Goal: Information Seeking & Learning: Check status

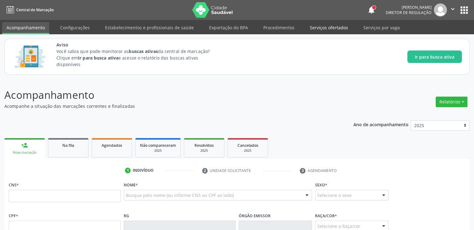
click at [325, 31] on link "Serviços ofertados" at bounding box center [329, 27] width 47 height 11
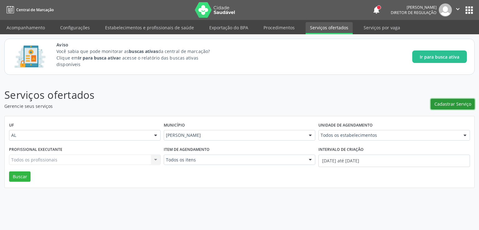
click at [443, 102] on span "Cadastrar Serviço" at bounding box center [452, 104] width 37 height 7
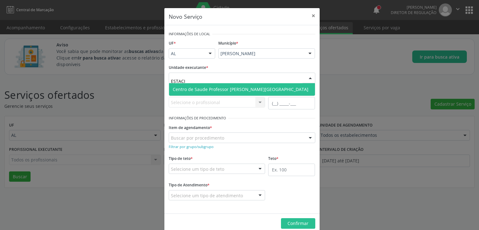
type input "ESTACIO"
click at [217, 89] on span "Centro de Saude Professor [PERSON_NAME][GEOGRAPHIC_DATA]" at bounding box center [241, 89] width 136 height 6
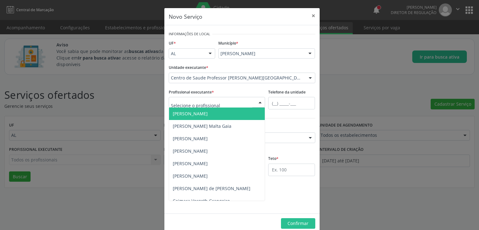
click at [131, 85] on div "Novo Serviço × Informações de Local UF * AL AL Nenhum resultado encontrado para…" at bounding box center [239, 115] width 479 height 230
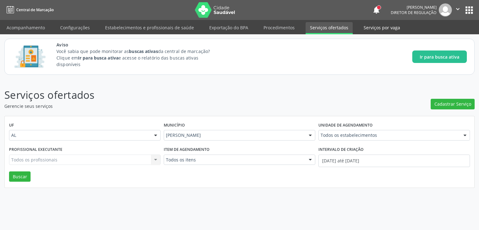
click at [375, 26] on link "Serviços por vaga" at bounding box center [381, 27] width 45 height 11
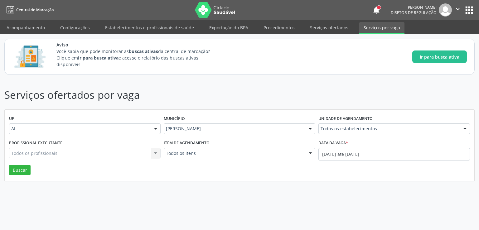
click at [29, 154] on div "Todos os profissionais Todos os profissionais Nenhum resultado encontrado para:…" at bounding box center [85, 153] width 152 height 11
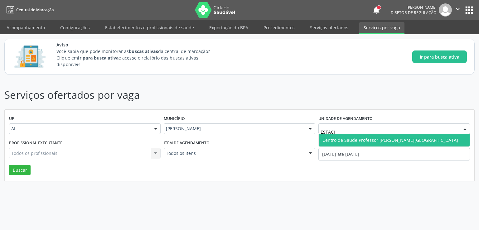
type input "ESTACIO"
click at [367, 140] on span "Centro de Saude Professor [PERSON_NAME][GEOGRAPHIC_DATA]" at bounding box center [390, 140] width 136 height 6
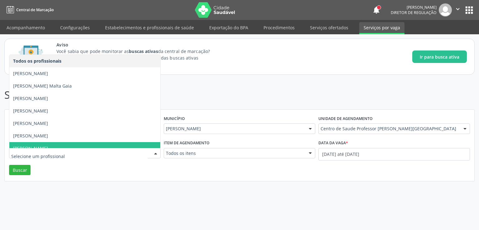
click at [274, 182] on div "Serviços ofertados por vaga UF AL AL Nenhum resultado encontrado para: " " Não …" at bounding box center [239, 154] width 479 height 151
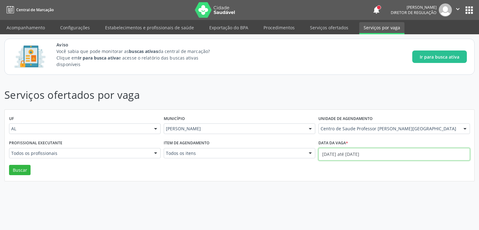
click at [353, 153] on input "[DATE] até [DATE]" at bounding box center [394, 154] width 152 height 12
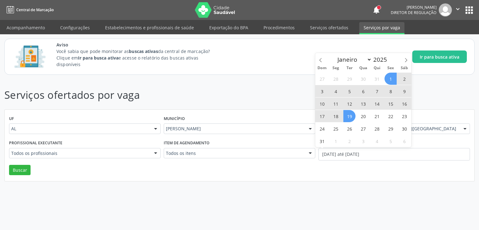
click at [349, 115] on span "19" at bounding box center [349, 116] width 12 height 12
type input "[DATE]"
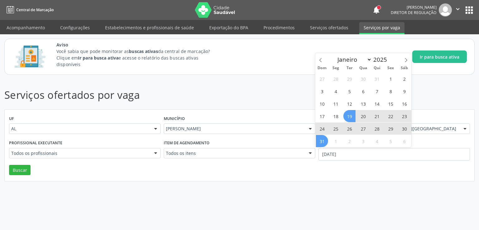
click at [320, 143] on span "31" at bounding box center [322, 141] width 12 height 12
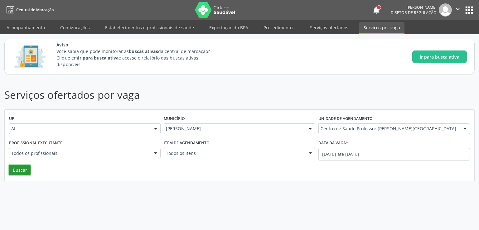
click at [24, 170] on button "Buscar" at bounding box center [20, 170] width 22 height 11
click at [331, 30] on link "Serviços ofertados" at bounding box center [329, 27] width 47 height 11
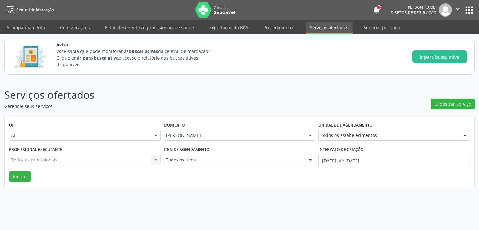
click at [321, 138] on input "text" at bounding box center [321, 138] width 0 height 12
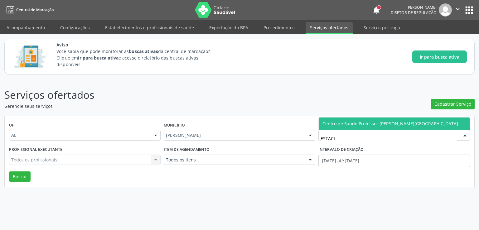
type input "ESTACIO"
click at [365, 123] on span "Centro de Saude Professor [PERSON_NAME][GEOGRAPHIC_DATA]" at bounding box center [390, 124] width 136 height 6
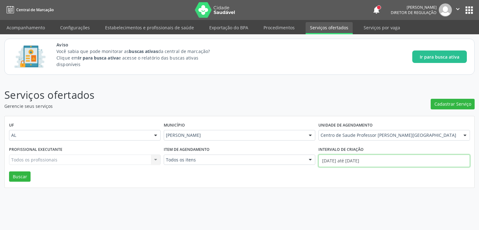
click at [361, 161] on input "[DATE] até [DATE]" at bounding box center [394, 161] width 152 height 12
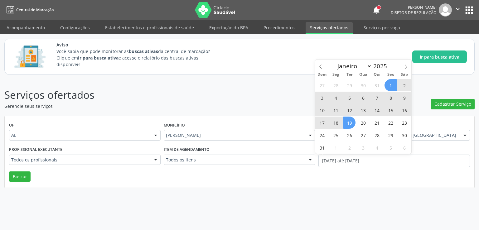
click at [348, 124] on span "19" at bounding box center [349, 123] width 12 height 12
type input "[DATE]"
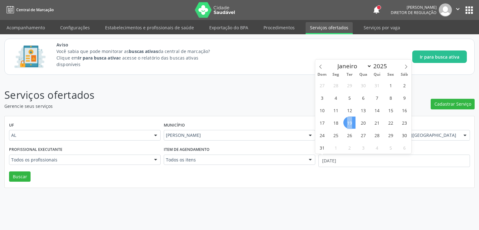
click at [348, 124] on span "19" at bounding box center [349, 123] width 12 height 12
select select "7"
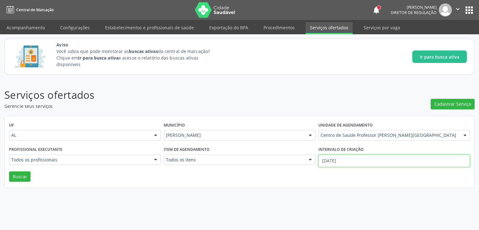
click at [350, 161] on input "[DATE]" at bounding box center [394, 161] width 152 height 12
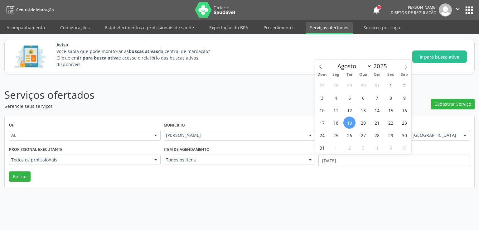
click at [346, 123] on span "19" at bounding box center [349, 123] width 12 height 12
type input "[DATE]"
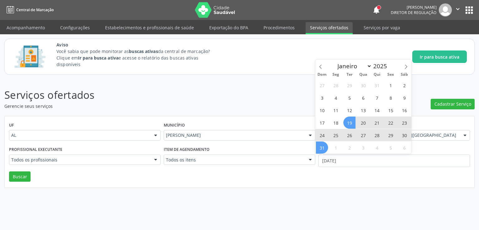
click at [321, 145] on span "31" at bounding box center [322, 148] width 12 height 12
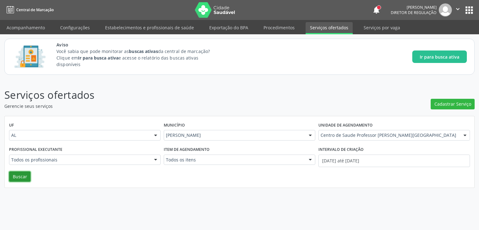
click at [15, 174] on button "Buscar" at bounding box center [20, 177] width 22 height 11
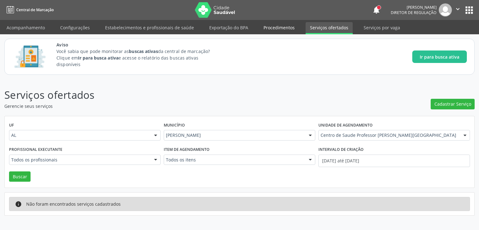
click at [266, 29] on link "Procedimentos" at bounding box center [279, 27] width 40 height 11
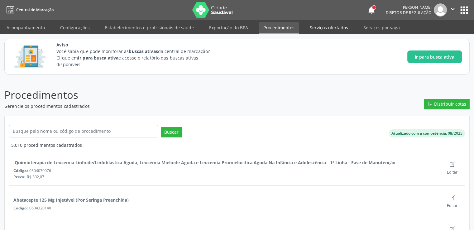
click at [319, 28] on link "Serviços ofertados" at bounding box center [329, 27] width 47 height 11
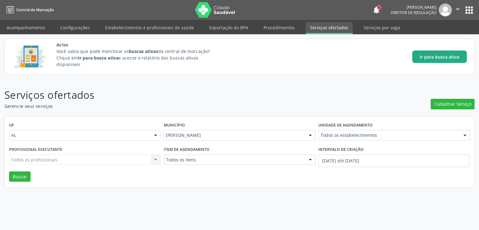
click at [425, 58] on span "Ir para busca ativa" at bounding box center [440, 57] width 40 height 7
